Goal: Transaction & Acquisition: Purchase product/service

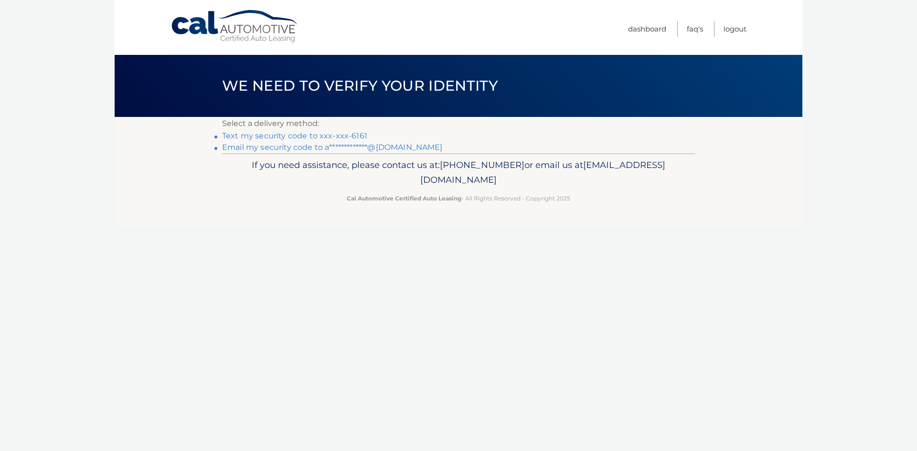
click at [359, 131] on link "Text my security code to xxx-xxx-6161" at bounding box center [294, 135] width 145 height 9
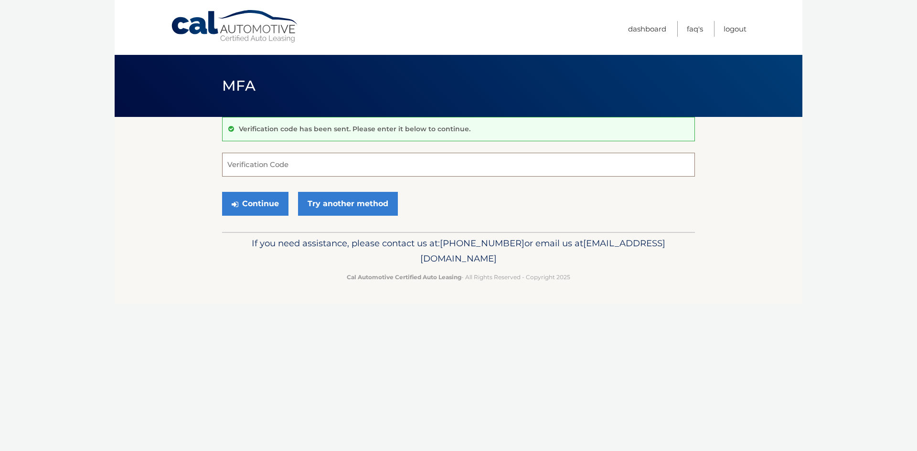
click at [363, 160] on input "Verification Code" at bounding box center [458, 165] width 473 height 24
type input "561687"
click at [264, 202] on button "Continue" at bounding box center [255, 204] width 66 height 24
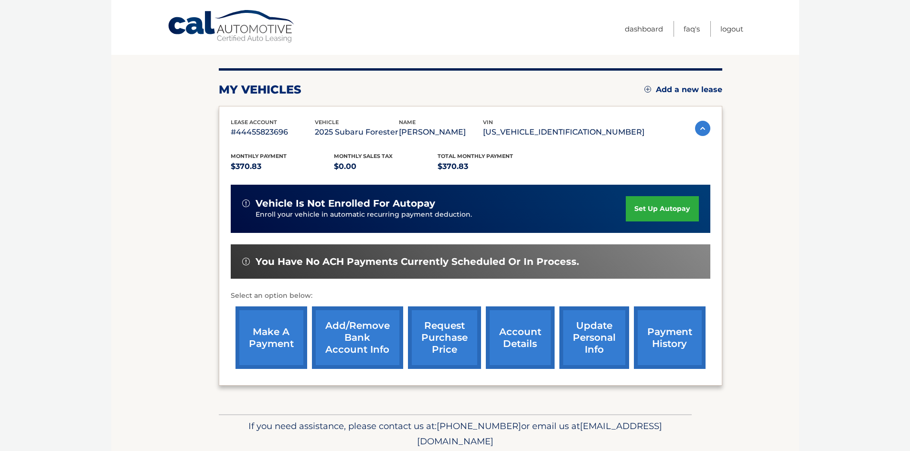
scroll to position [96, 0]
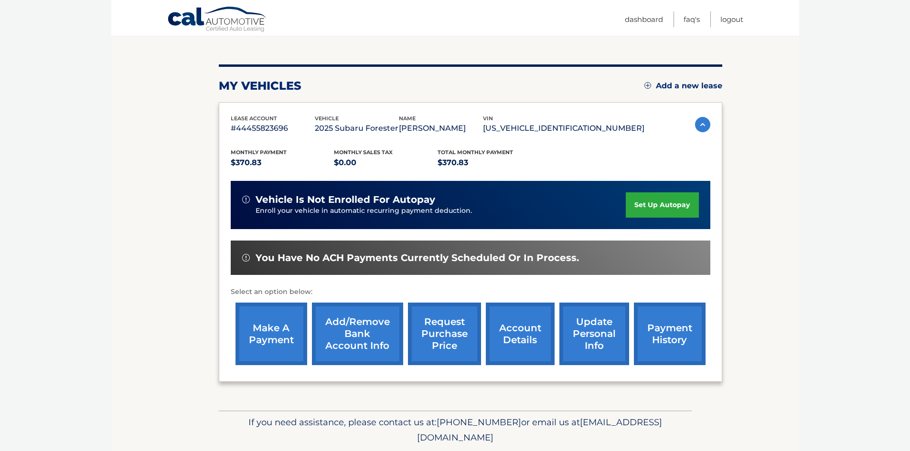
click at [278, 330] on link "make a payment" at bounding box center [271, 334] width 72 height 63
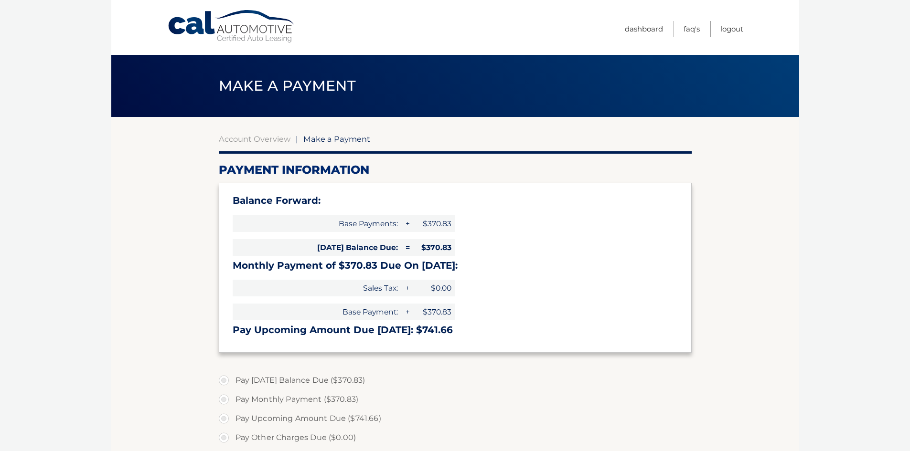
select select "MzdiMTJlYzItNGFmNS00YjUzLTkzZGItNjdkOGJlODUyNTYx"
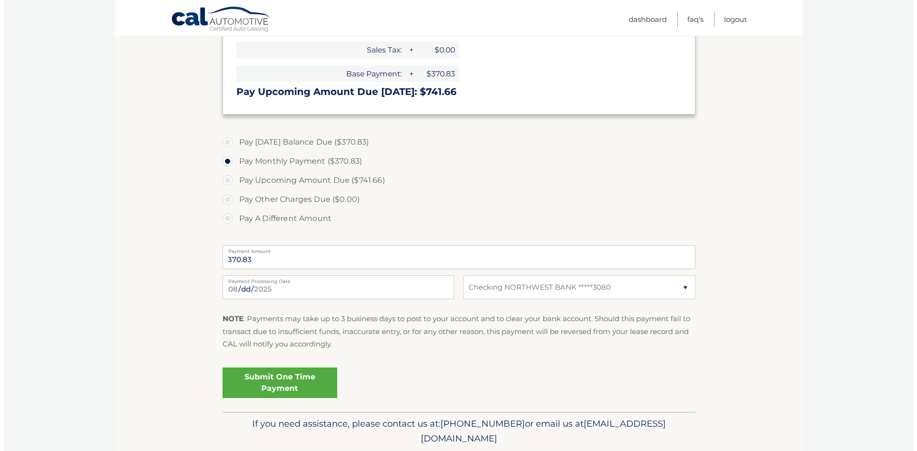
scroll to position [239, 0]
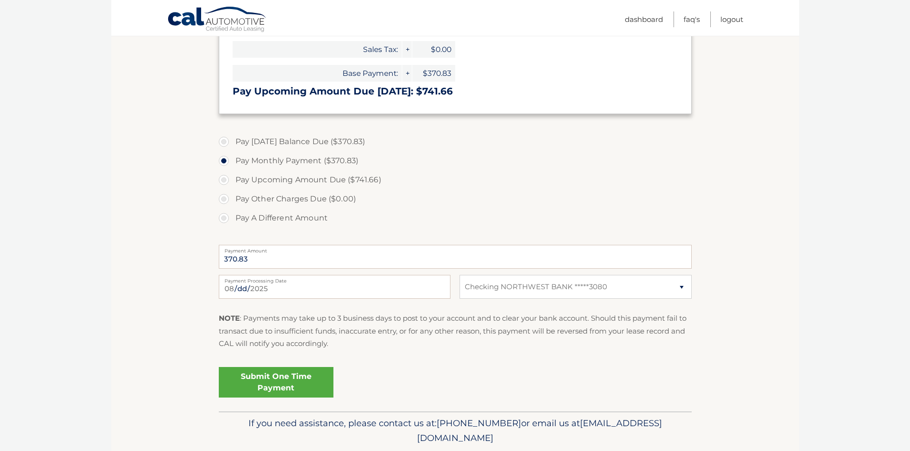
click at [305, 382] on link "Submit One Time Payment" at bounding box center [276, 382] width 115 height 31
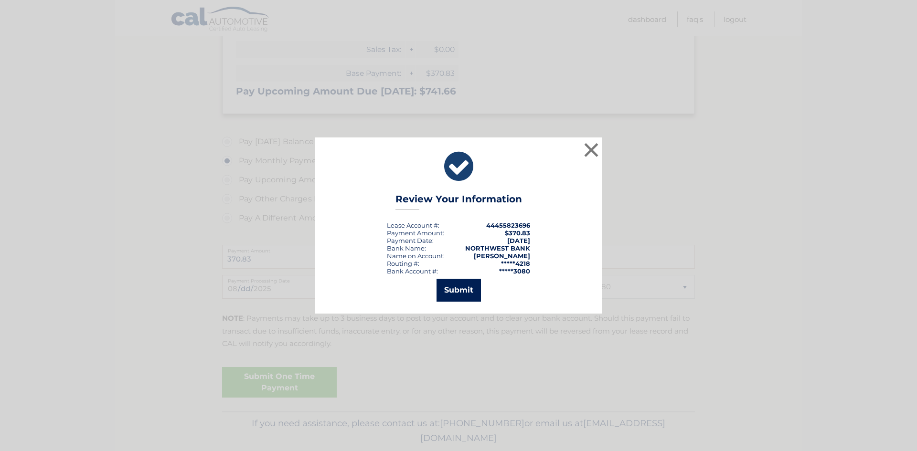
click at [463, 290] on button "Submit" at bounding box center [459, 290] width 44 height 23
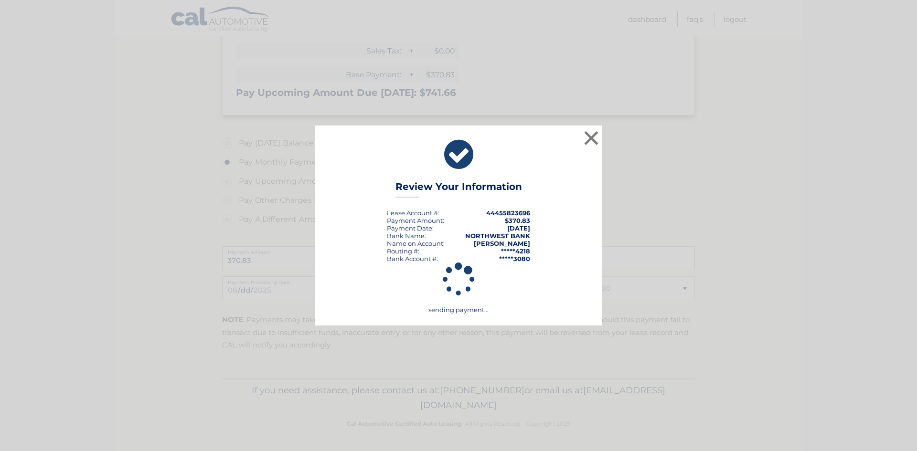
scroll to position [237, 0]
